Goal: Information Seeking & Learning: Find specific page/section

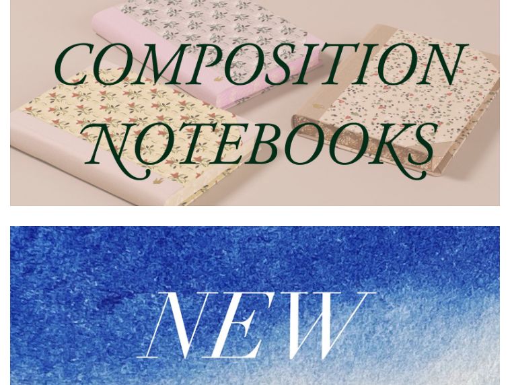
scroll to position [254, 0]
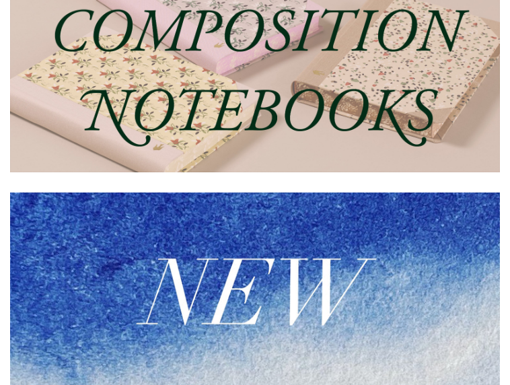
click at [173, 256] on img at bounding box center [254, 296] width 489 height 208
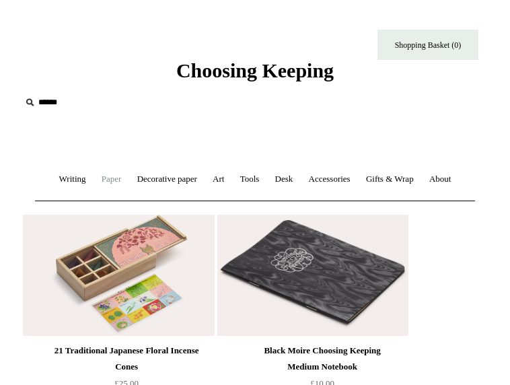
click at [95, 182] on link "Paper +" at bounding box center [112, 179] width 34 height 36
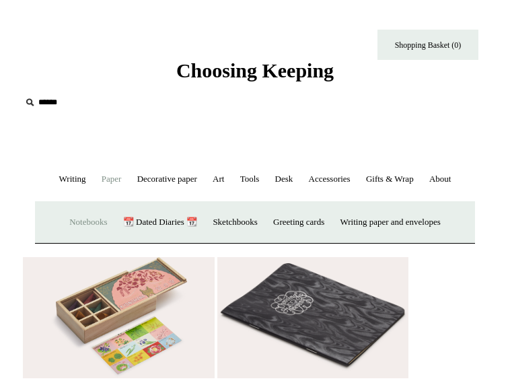
click at [82, 220] on link "Notebooks +" at bounding box center [88, 222] width 51 height 36
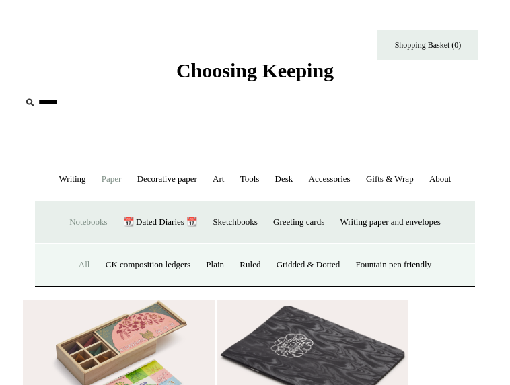
click at [73, 261] on link "All" at bounding box center [84, 265] width 25 height 36
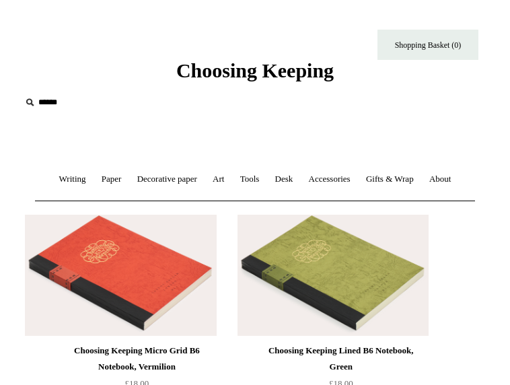
click at [248, 74] on span "Choosing Keeping" at bounding box center [254, 70] width 157 height 22
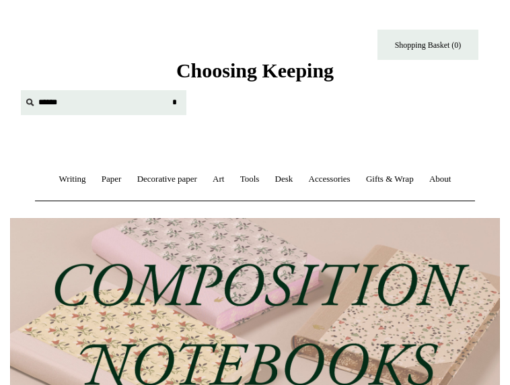
click at [44, 106] on input "text" at bounding box center [103, 102] width 165 height 25
type input "*"
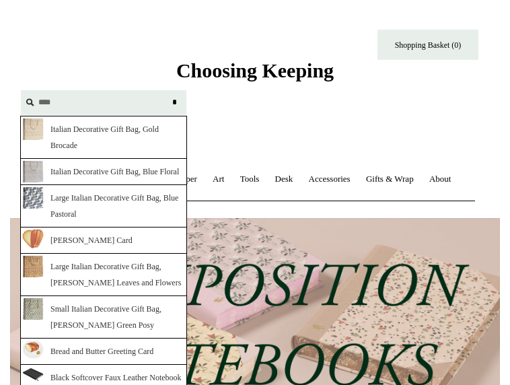
type input "****"
click at [174, 102] on input "*" at bounding box center [173, 102] width 13 height 24
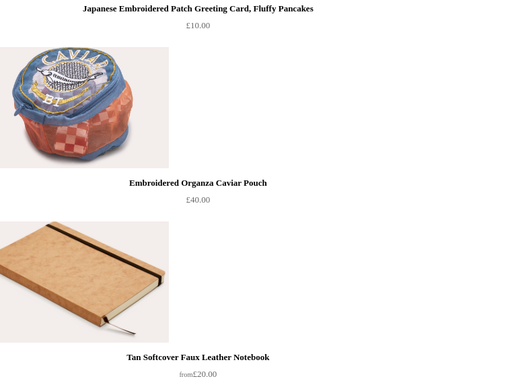
scroll to position [2384, 0]
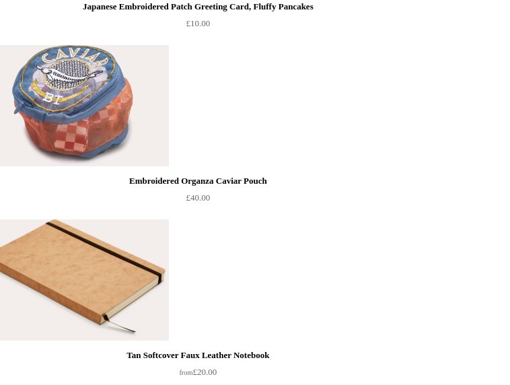
click at [71, 101] on img at bounding box center [73, 105] width 191 height 121
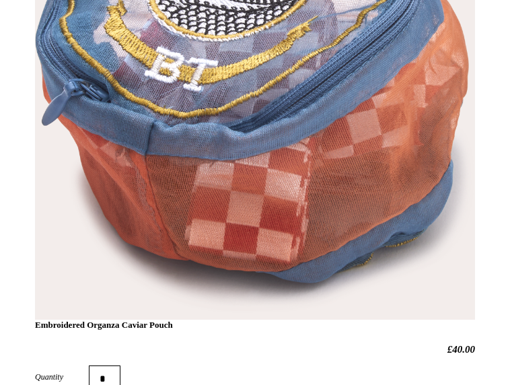
scroll to position [460, 0]
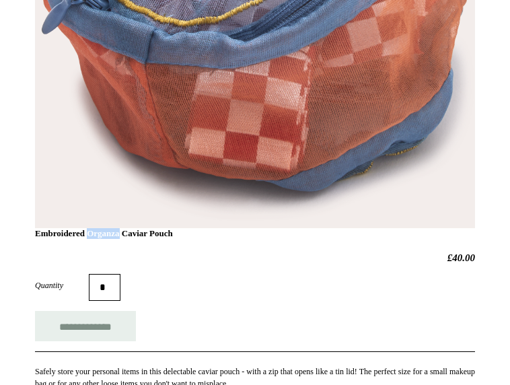
drag, startPoint x: 34, startPoint y: 234, endPoint x: 75, endPoint y: 234, distance: 40.3
click at [173, 233] on h1 "Embroidered Organza Caviar Pouch" at bounding box center [255, 24] width 440 height 429
copy h1 "Pouch"
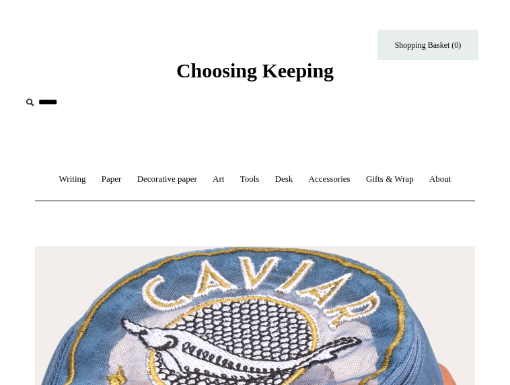
scroll to position [0, 0]
click at [67, 94] on input "text" at bounding box center [103, 102] width 165 height 25
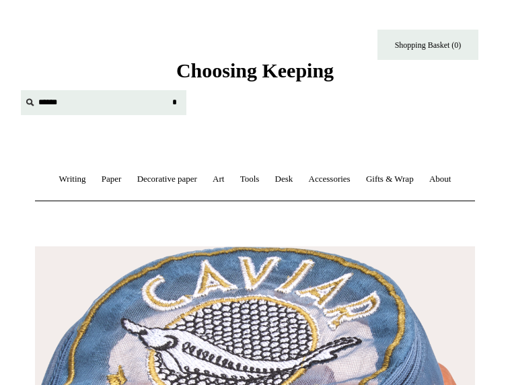
paste input "*****"
type input "*****"
click at [174, 102] on input "*" at bounding box center [173, 102] width 13 height 24
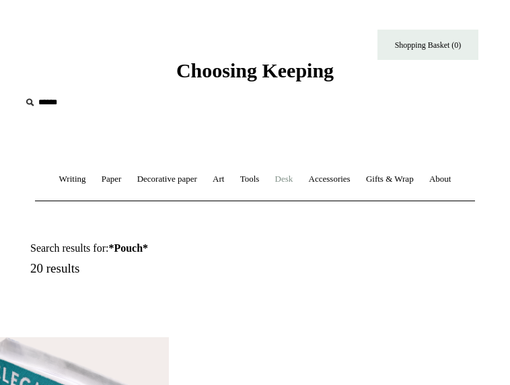
click at [290, 179] on link "Desk +" at bounding box center [284, 179] width 32 height 36
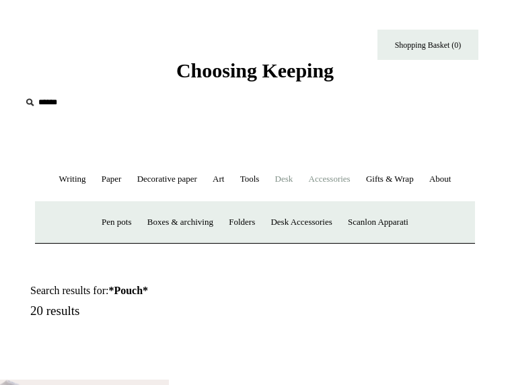
click at [321, 180] on link "Accessories +" at bounding box center [329, 179] width 55 height 36
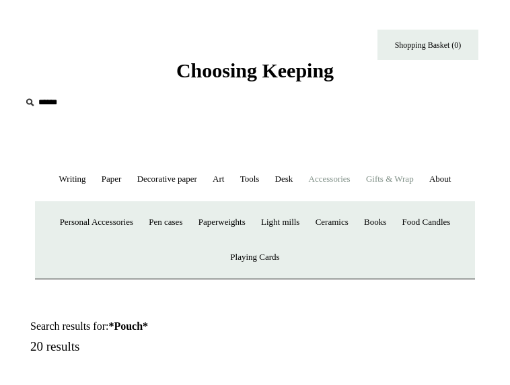
click at [403, 178] on link "Gifts & Wrap +" at bounding box center [389, 179] width 61 height 36
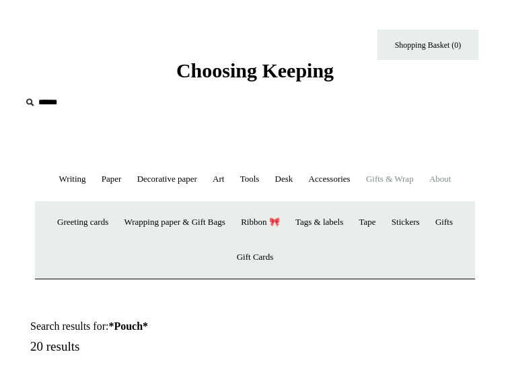
click at [448, 171] on link "About +" at bounding box center [440, 179] width 36 height 36
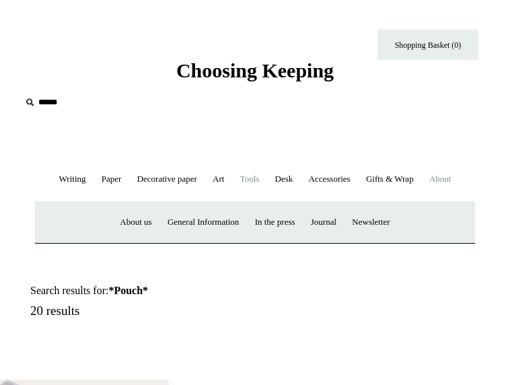
click at [264, 175] on link "Tools +" at bounding box center [249, 179] width 33 height 36
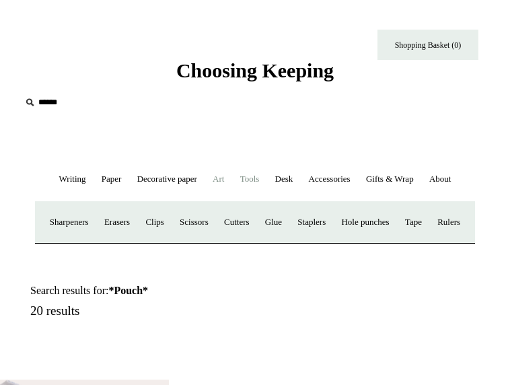
click at [208, 181] on link "Art +" at bounding box center [218, 179] width 25 height 36
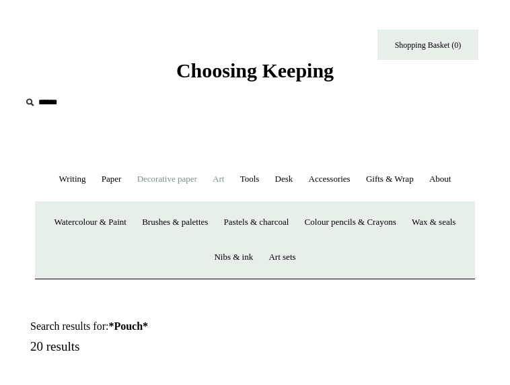
click at [172, 177] on link "Decorative paper +" at bounding box center [166, 179] width 73 height 36
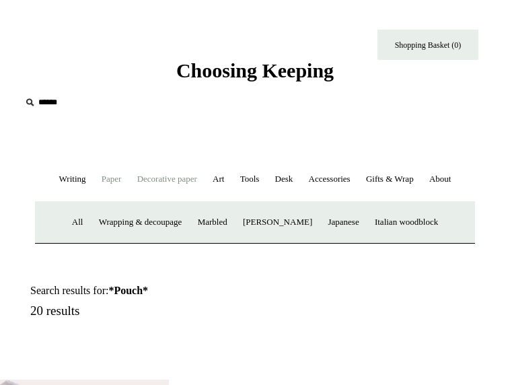
click at [116, 186] on link "Paper +" at bounding box center [112, 179] width 34 height 36
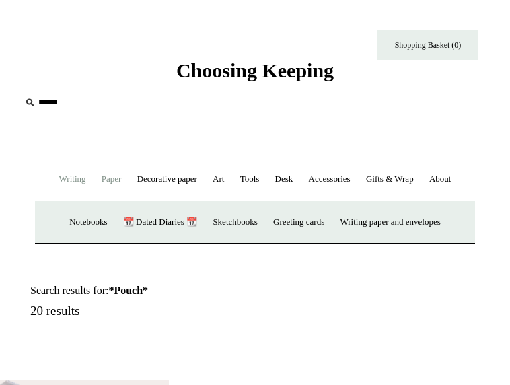
click at [65, 190] on link "Writing +" at bounding box center [72, 179] width 40 height 36
